Goal: Navigation & Orientation: Find specific page/section

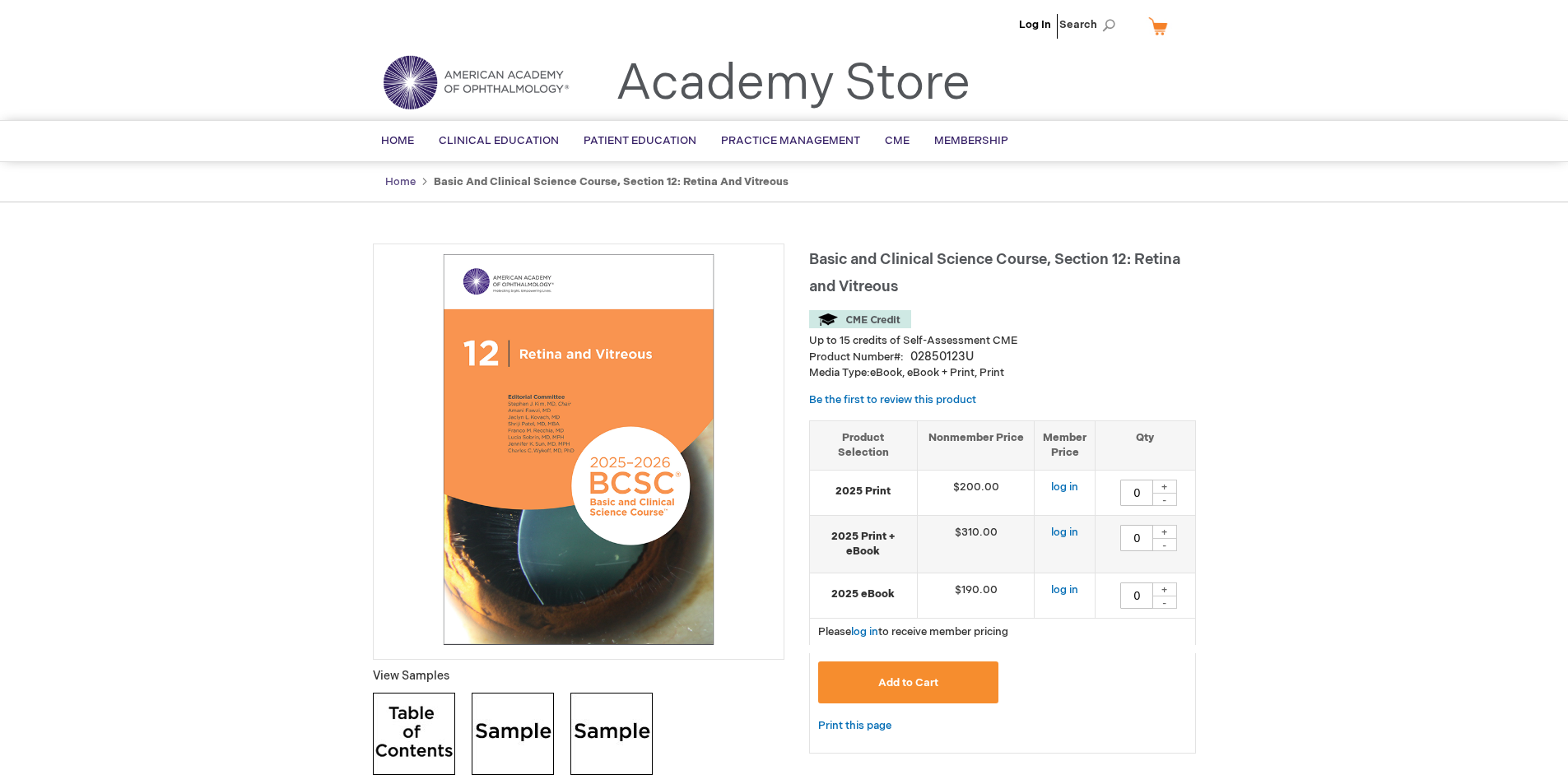
click at [407, 177] on link "Home" at bounding box center [400, 182] width 31 height 13
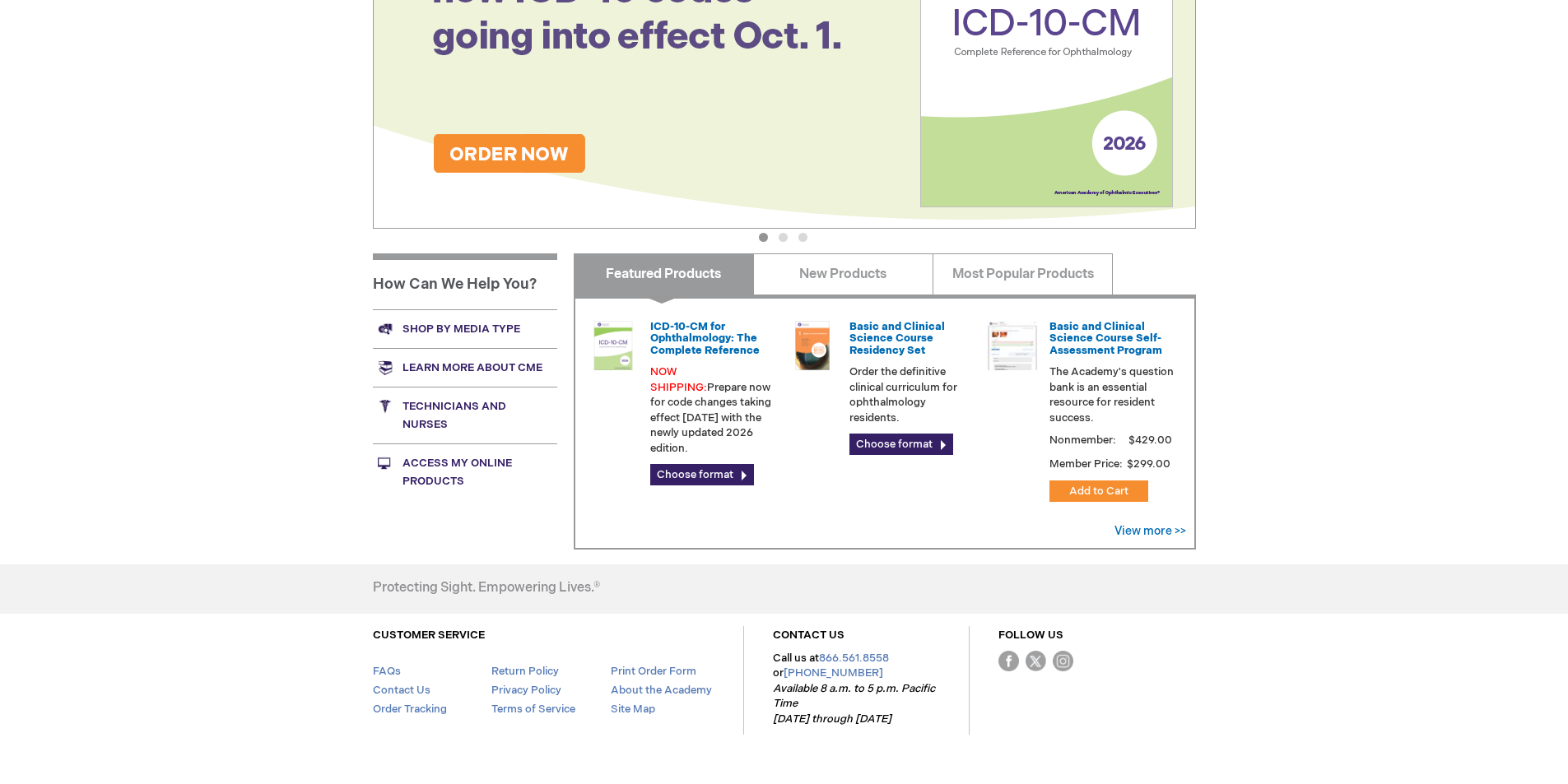
scroll to position [453, 0]
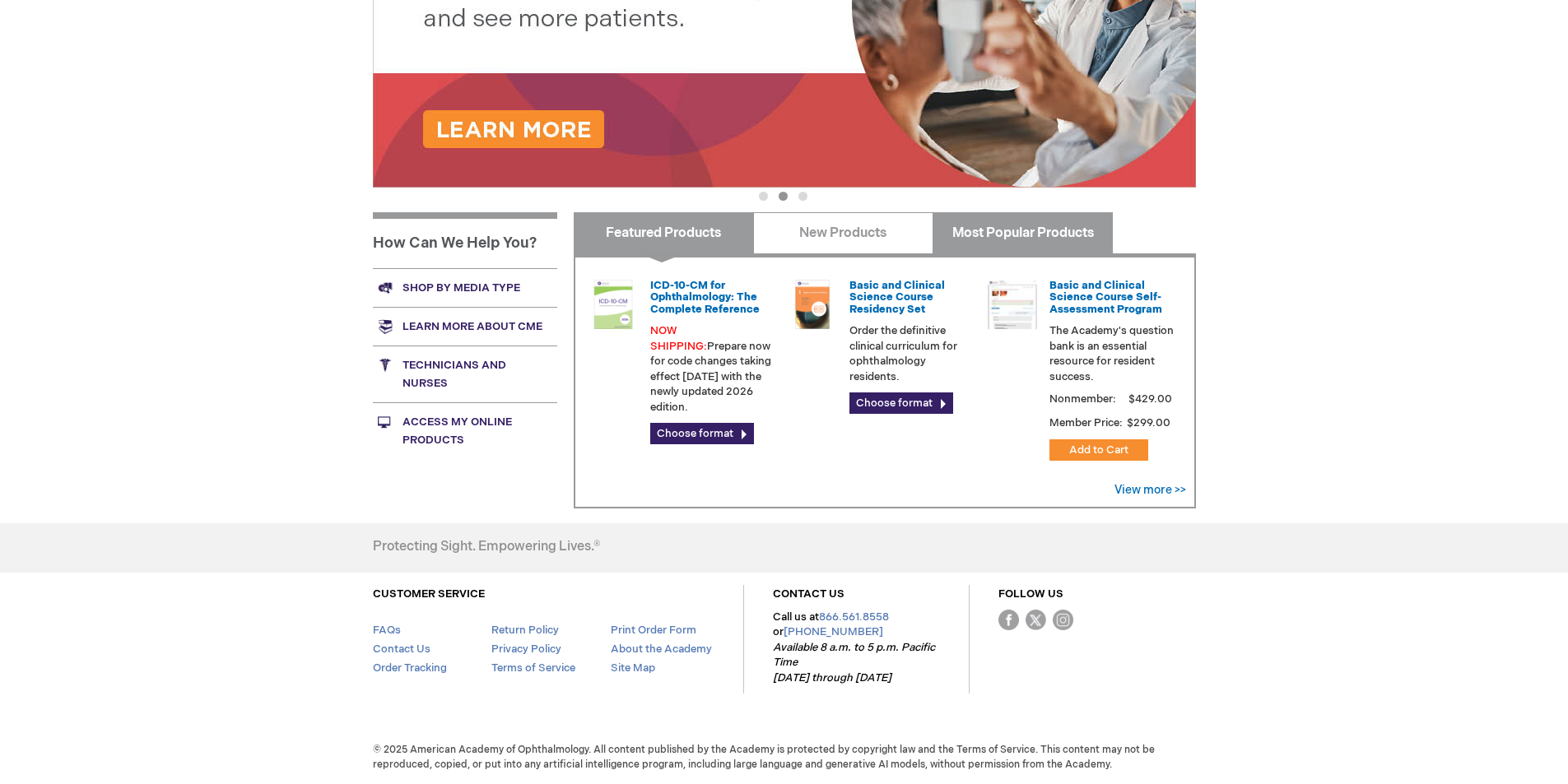
click at [1071, 252] on link "Most Popular Products" at bounding box center [1022, 232] width 180 height 41
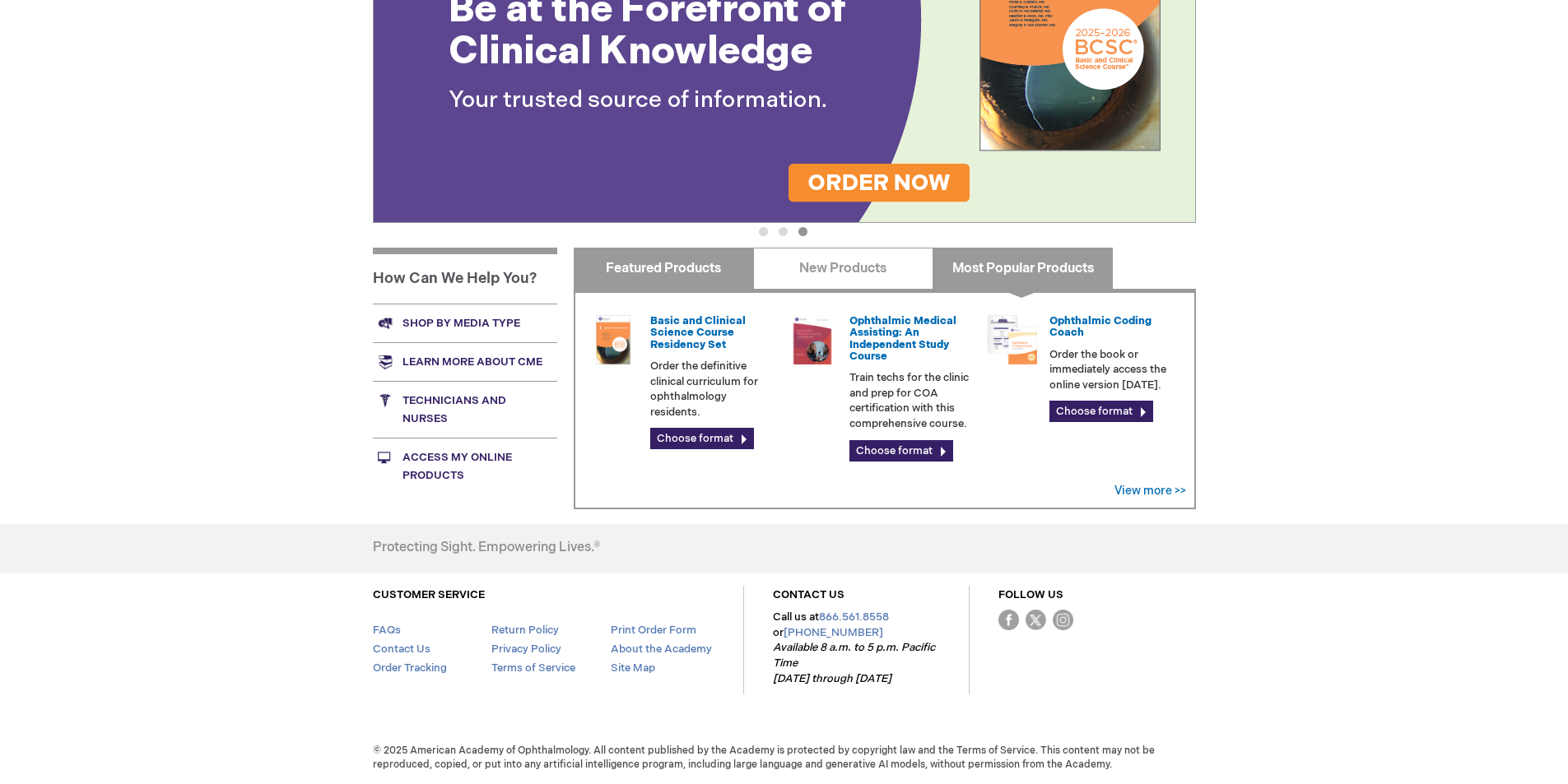
click at [666, 270] on link "Featured Products" at bounding box center [663, 268] width 180 height 41
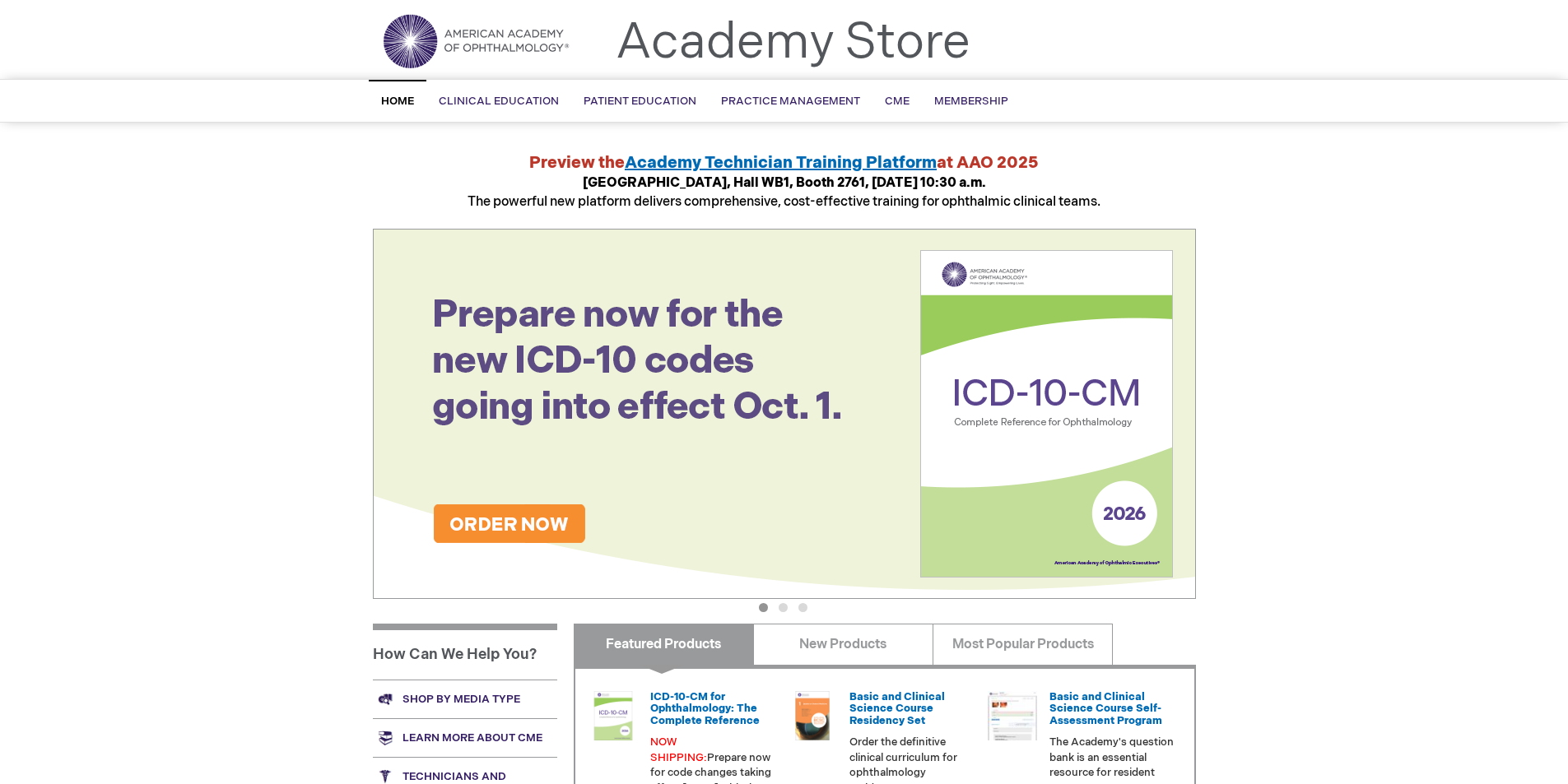
scroll to position [0, 0]
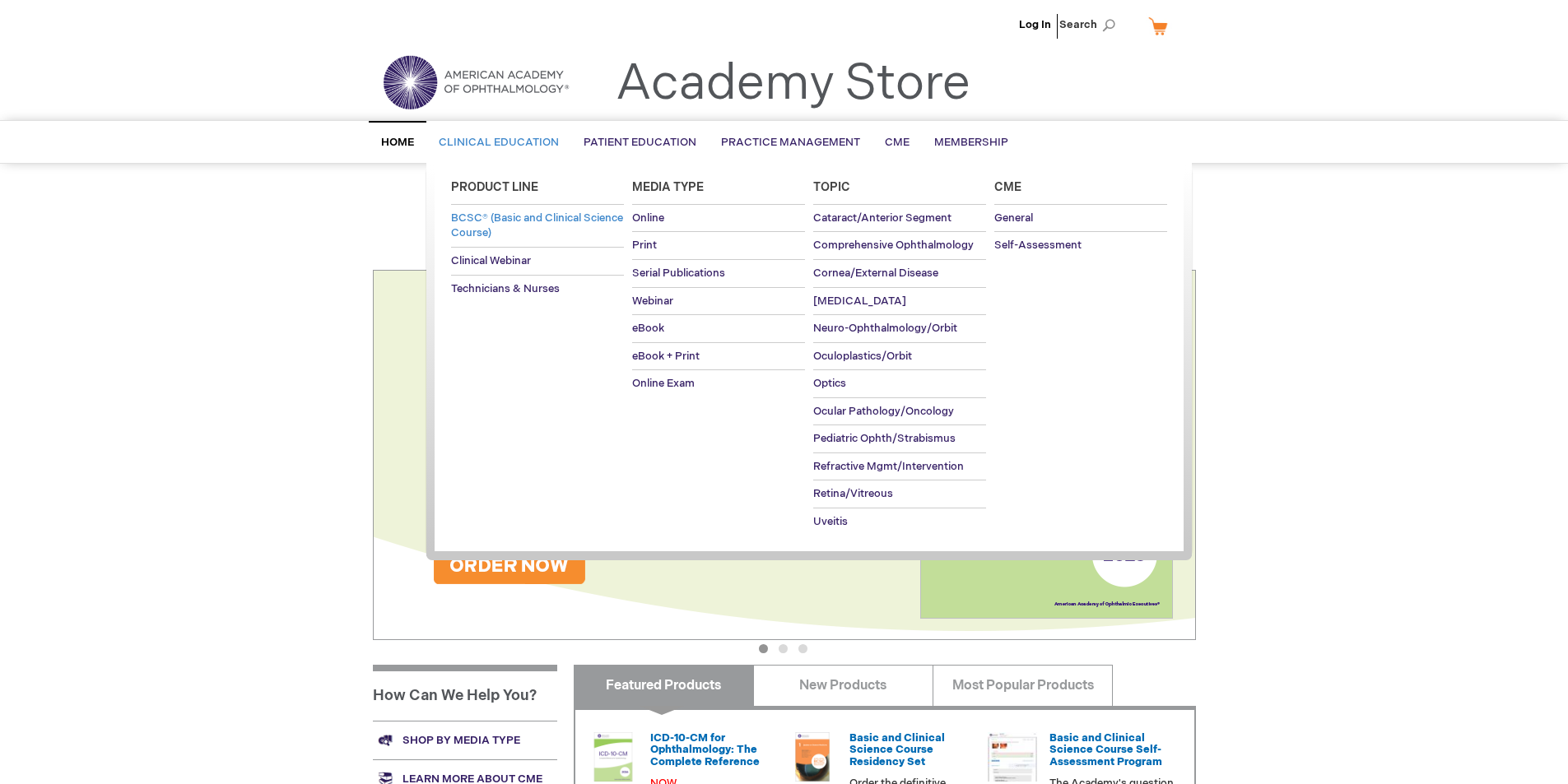
click at [491, 211] on span "BCSC® (Basic and Clinical Science Course)" at bounding box center [537, 225] width 172 height 29
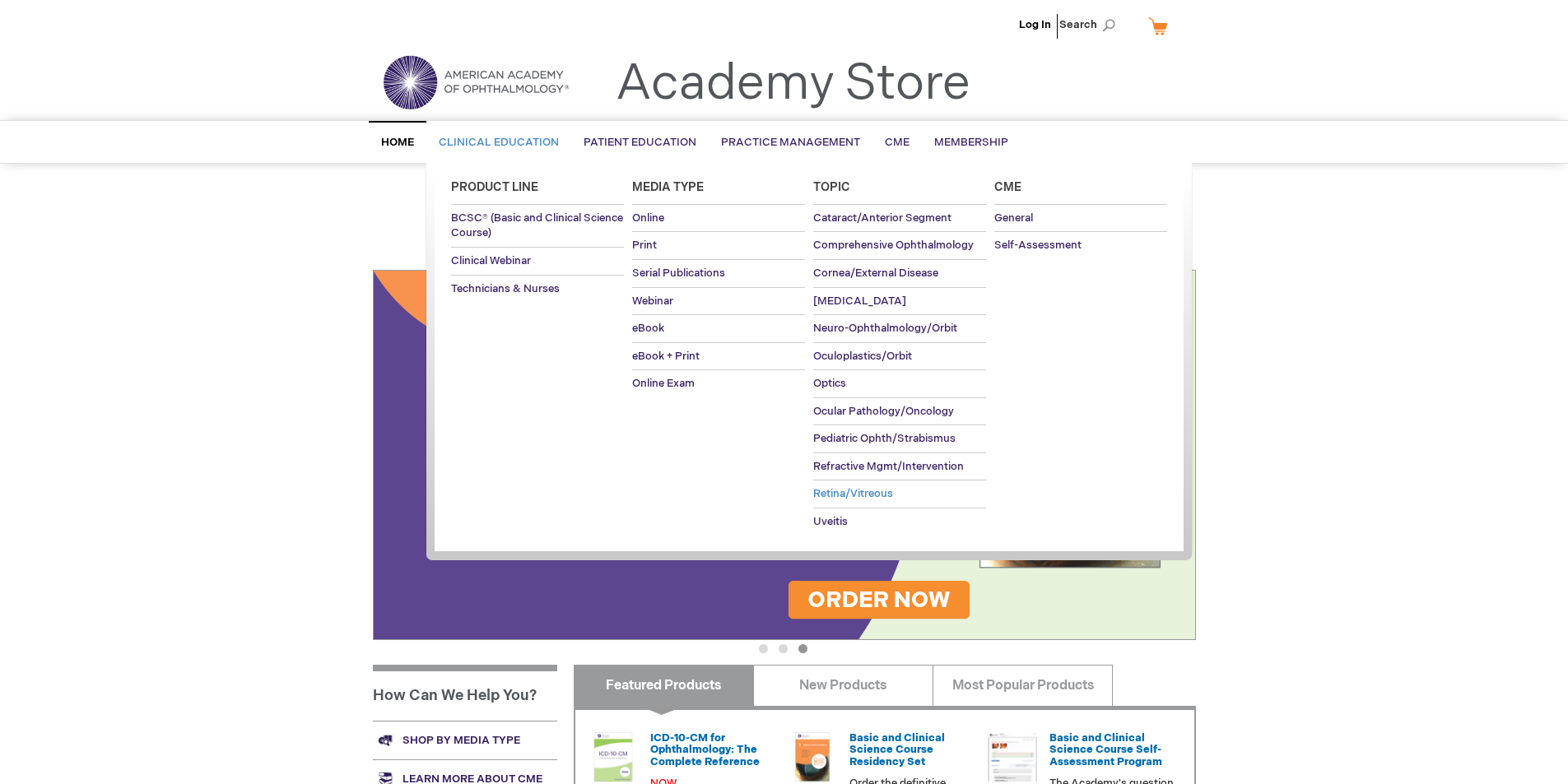
click at [841, 494] on span "Retina/Vitreous" at bounding box center [853, 494] width 80 height 13
